Goal: Check status

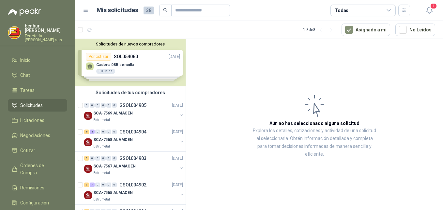
click at [283, 70] on article "Aún no has seleccionado niguna solicitud Explora los detalles, cotizaciones y a…" at bounding box center [314, 125] width 257 height 173
click at [142, 111] on div "SCA-7569 ALMACEN" at bounding box center [135, 113] width 85 height 8
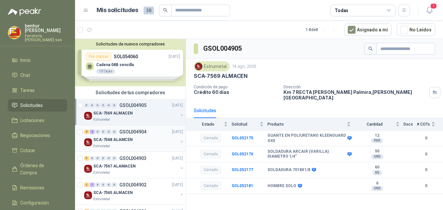
click at [151, 148] on div "Estrumetal" at bounding box center [135, 145] width 85 height 5
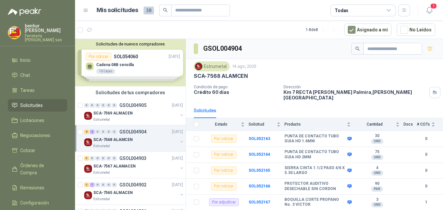
scroll to position [33, 0]
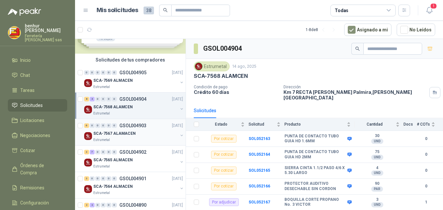
click at [151, 136] on div "SCA-7567 ALAMACEN" at bounding box center [135, 133] width 85 height 8
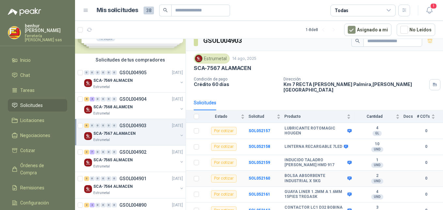
scroll to position [9, 0]
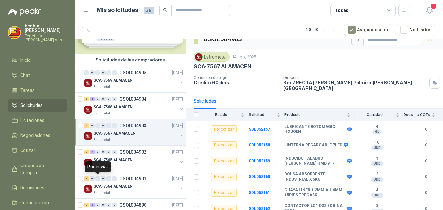
click at [109, 164] on div "Por enviar" at bounding box center [98, 166] width 26 height 11
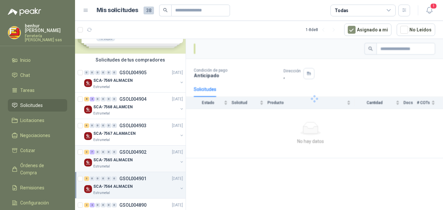
click at [140, 161] on div "SCA-7565 ALMACEN" at bounding box center [135, 160] width 85 height 8
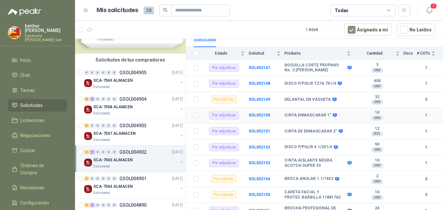
scroll to position [73, 0]
